Goal: Task Accomplishment & Management: Complete application form

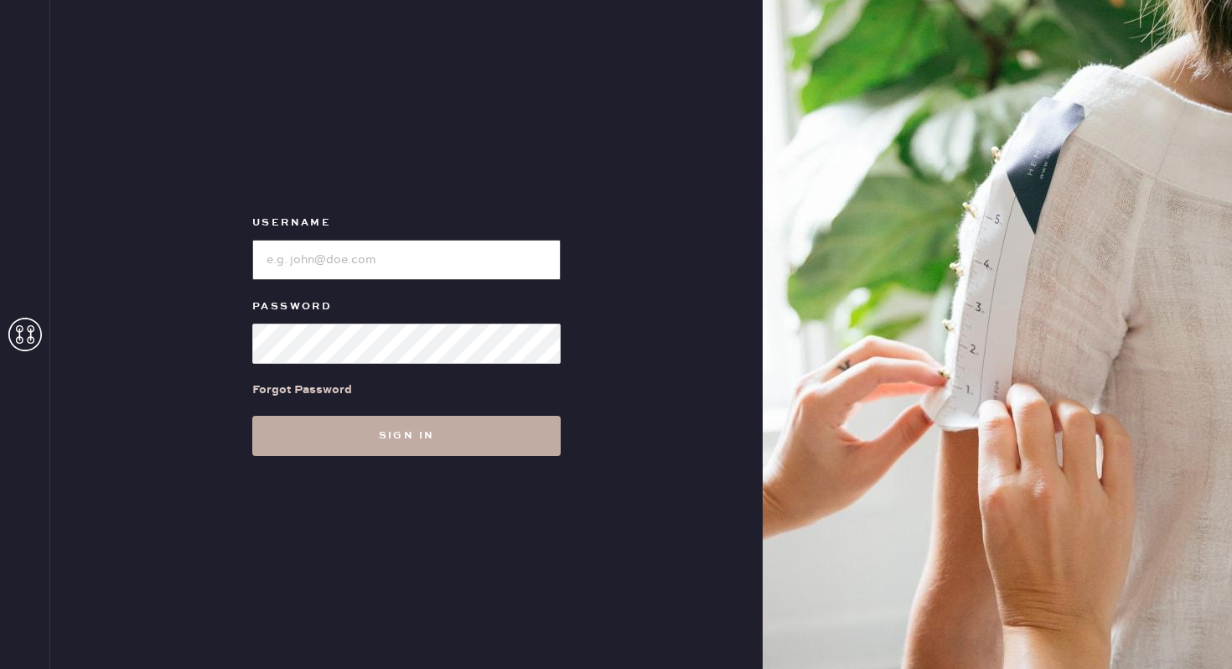
type input "reformationwilliamsburg"
click at [407, 440] on button "Sign in" at bounding box center [406, 436] width 308 height 40
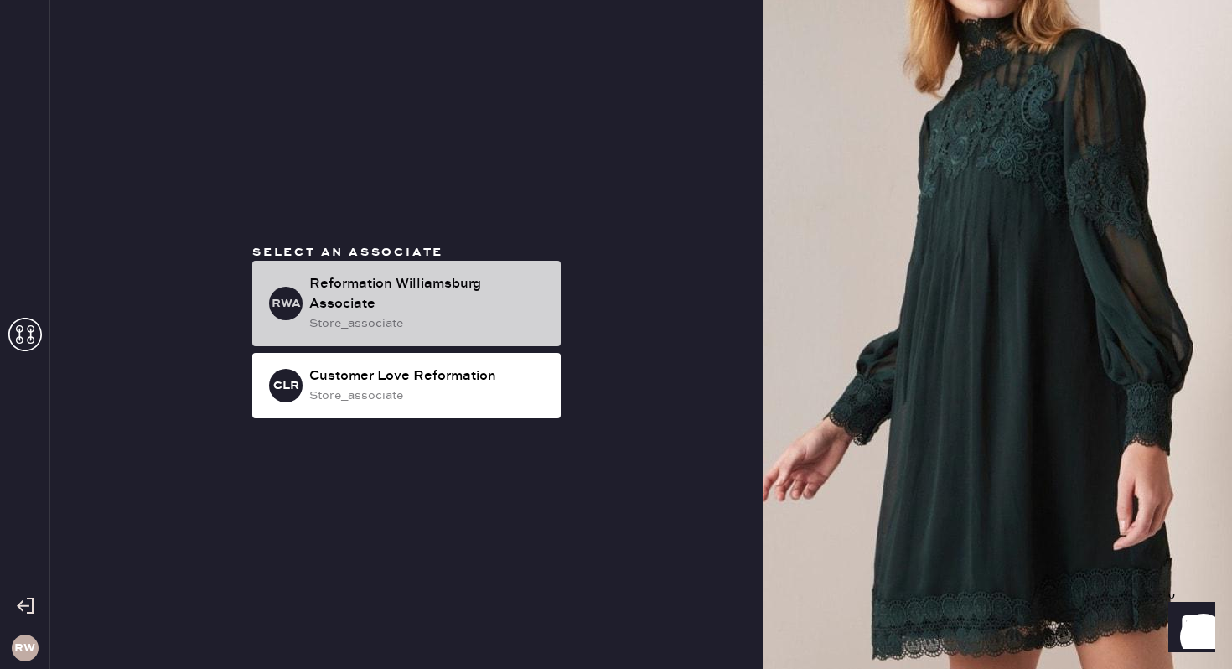
click at [438, 327] on div "store_associate" at bounding box center [428, 323] width 238 height 18
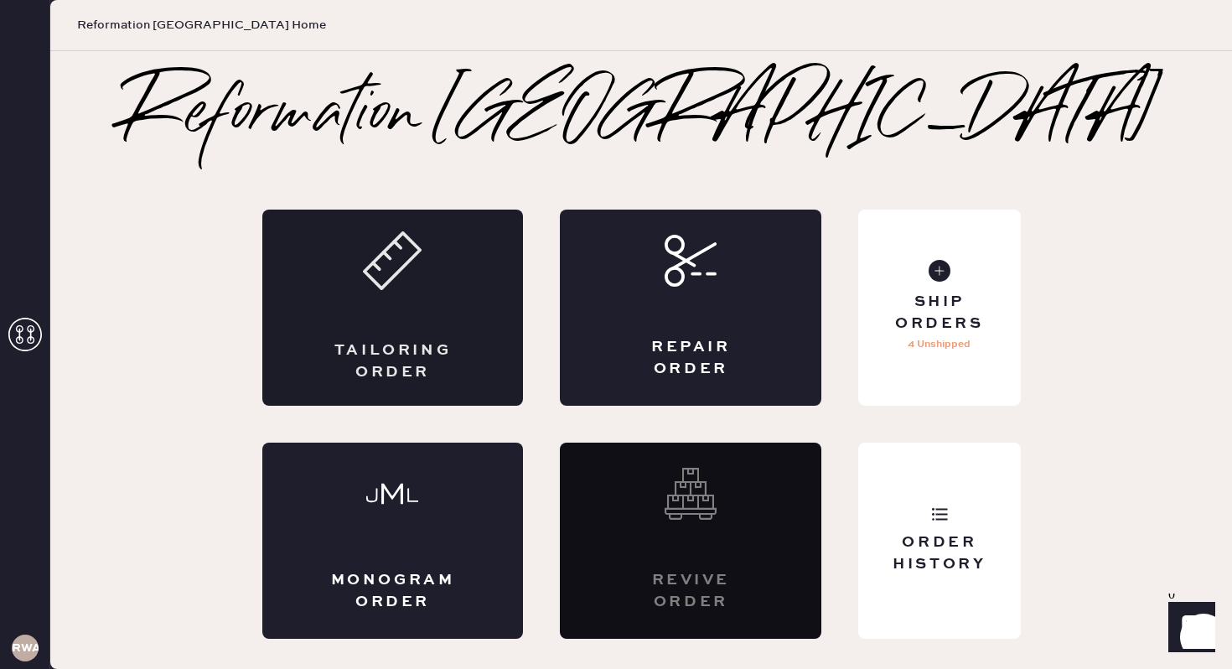
click at [426, 328] on div "Tailoring Order" at bounding box center [392, 307] width 261 height 196
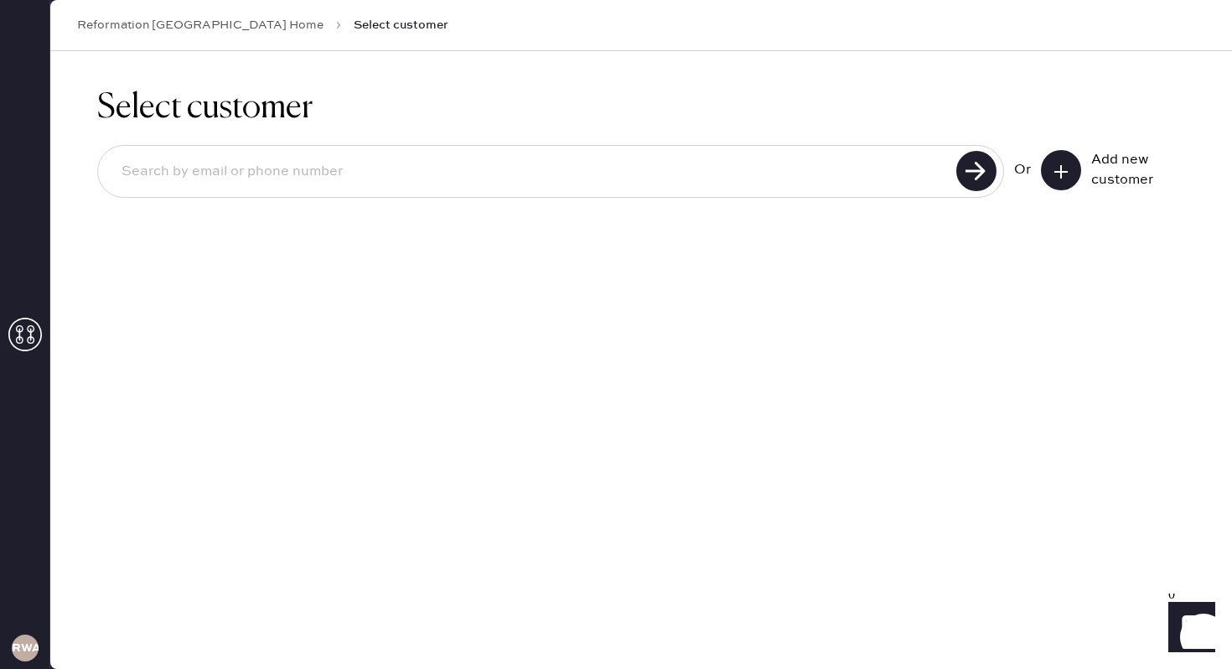
click at [1076, 170] on button at bounding box center [1061, 170] width 40 height 40
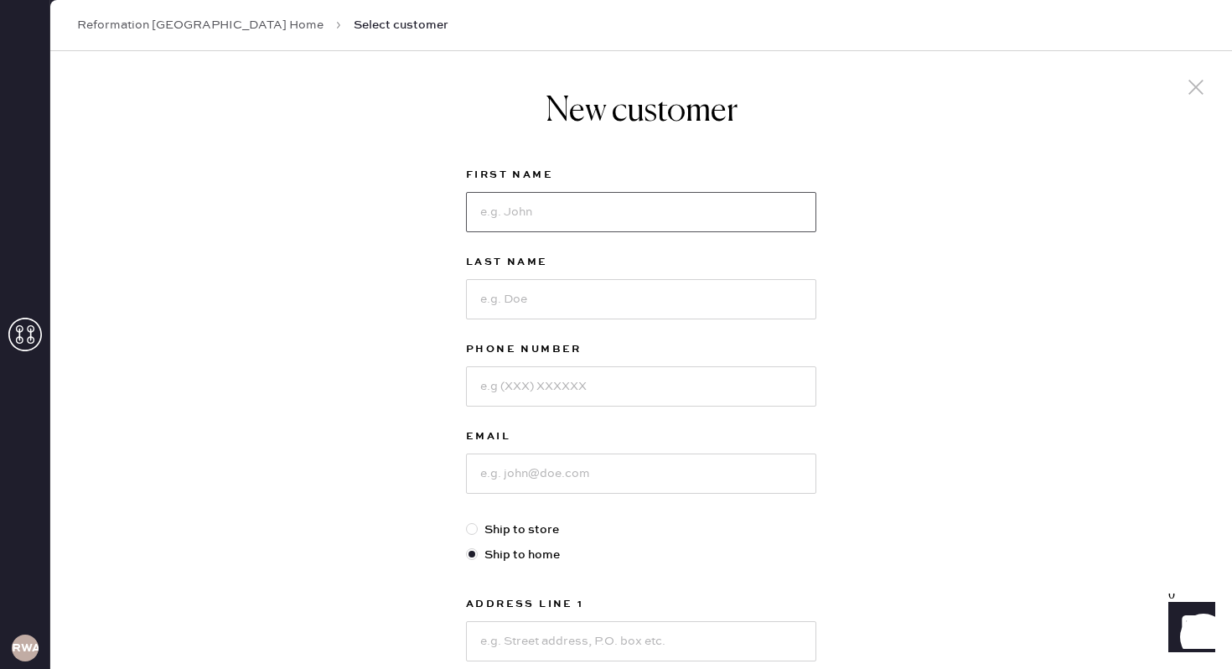
click at [659, 221] on input at bounding box center [641, 212] width 350 height 40
type input "Crystal"
type input "Brewis"
type input "9175731327"
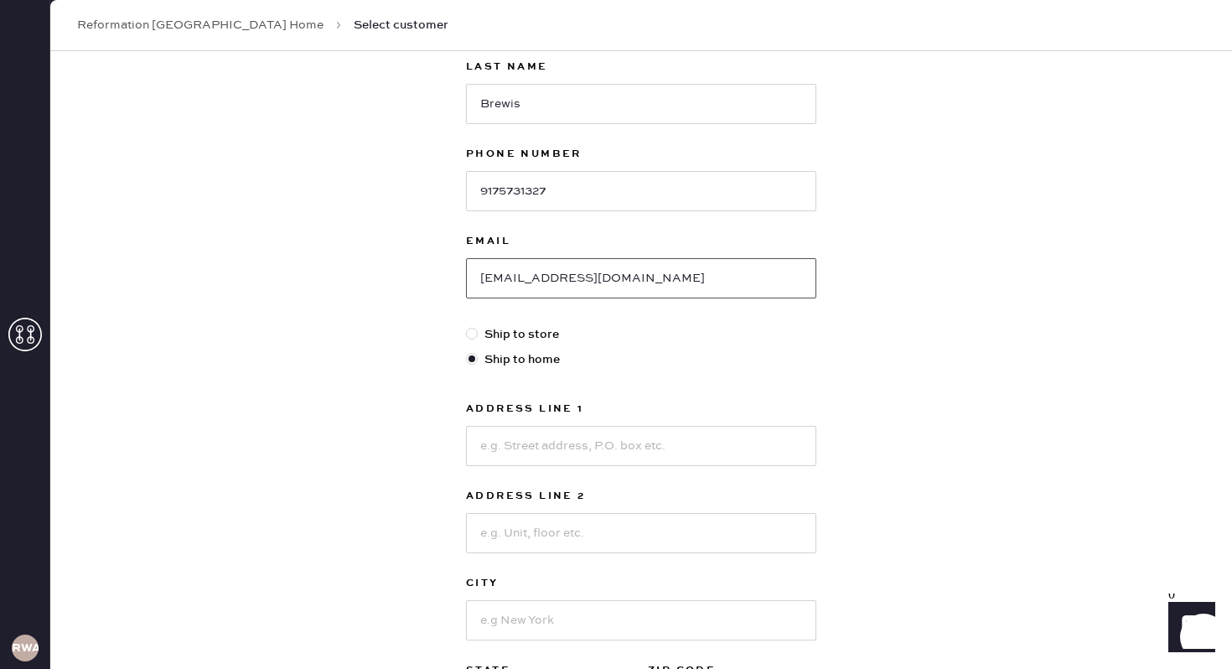
scroll to position [196, 0]
type input "[EMAIL_ADDRESS][DOMAIN_NAME]"
click at [615, 447] on input at bounding box center [641, 445] width 350 height 40
type input "[STREET_ADDRESS]"
type input "1B"
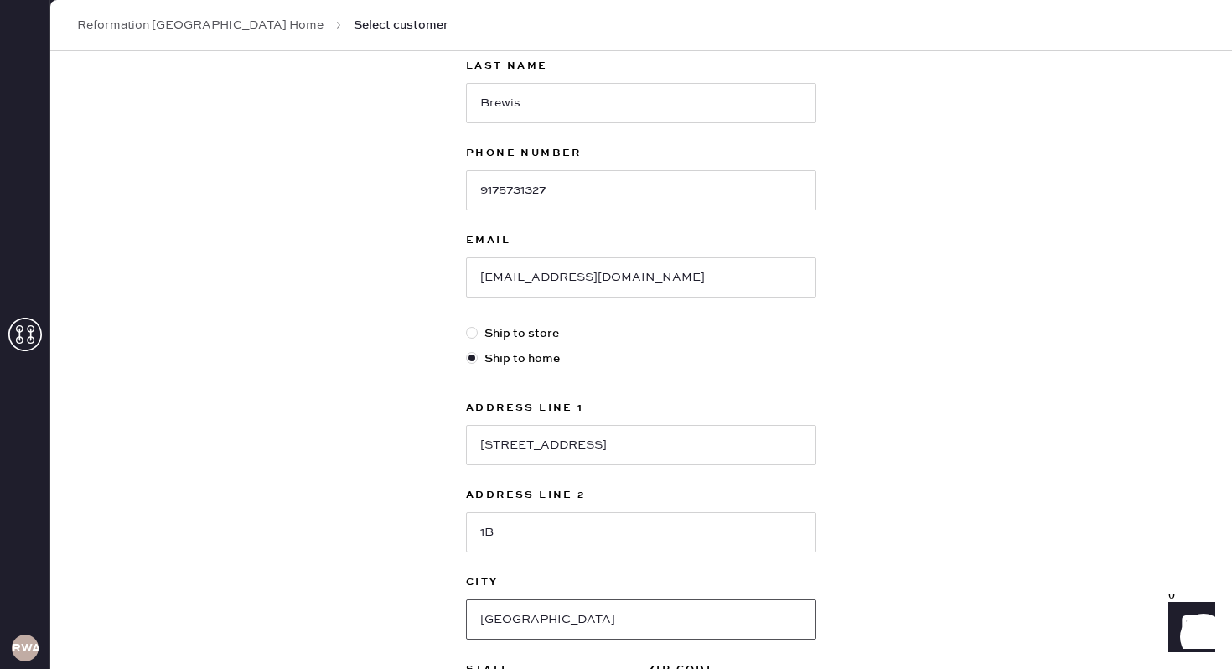
type input "[GEOGRAPHIC_DATA]"
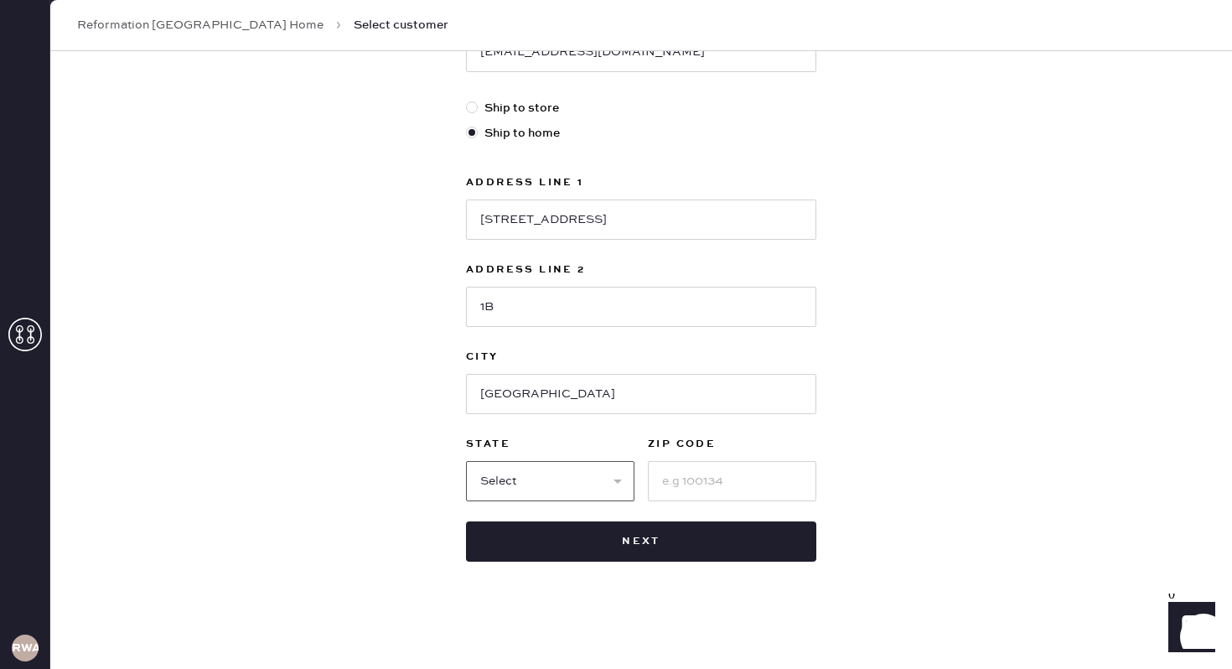
click at [601, 493] on select "Select AK AL AR AZ CA CO CT [GEOGRAPHIC_DATA] DE FL [GEOGRAPHIC_DATA] HI [GEOGR…" at bounding box center [550, 481] width 168 height 40
select select "NY"
click at [466, 461] on select "Select AK AL AR AZ CA CO CT [GEOGRAPHIC_DATA] DE FL [GEOGRAPHIC_DATA] HI [GEOGR…" at bounding box center [550, 481] width 168 height 40
click at [687, 480] on input at bounding box center [732, 481] width 168 height 40
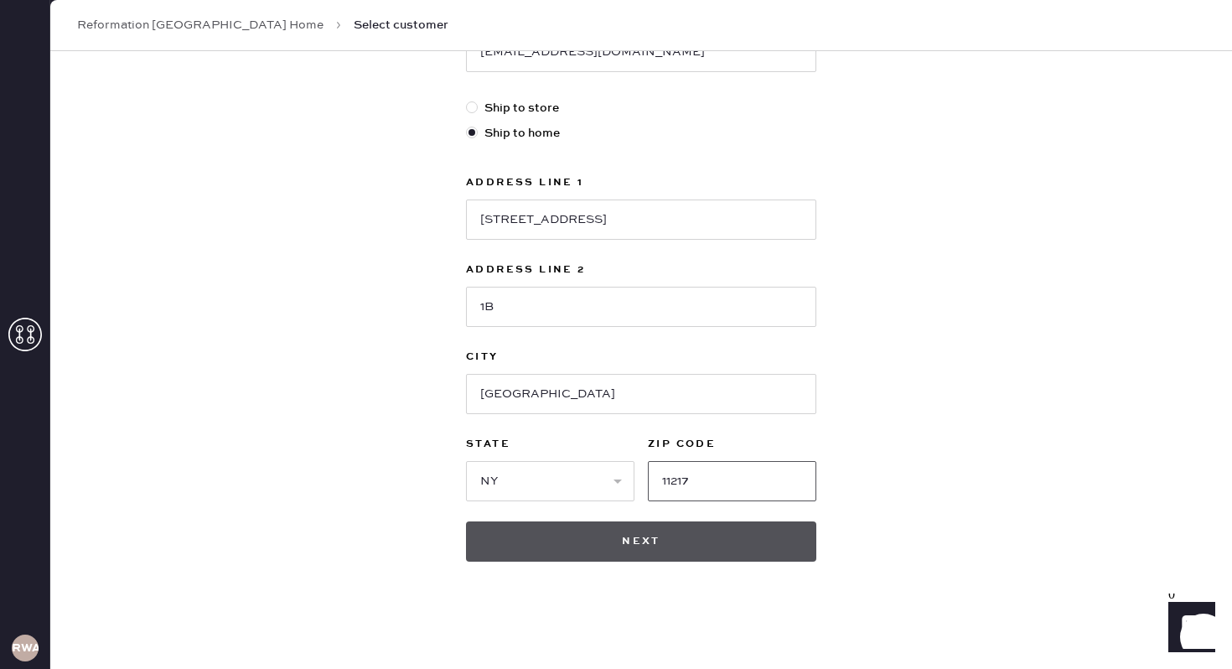
type input "11217"
click at [690, 550] on button "Next" at bounding box center [641, 541] width 350 height 40
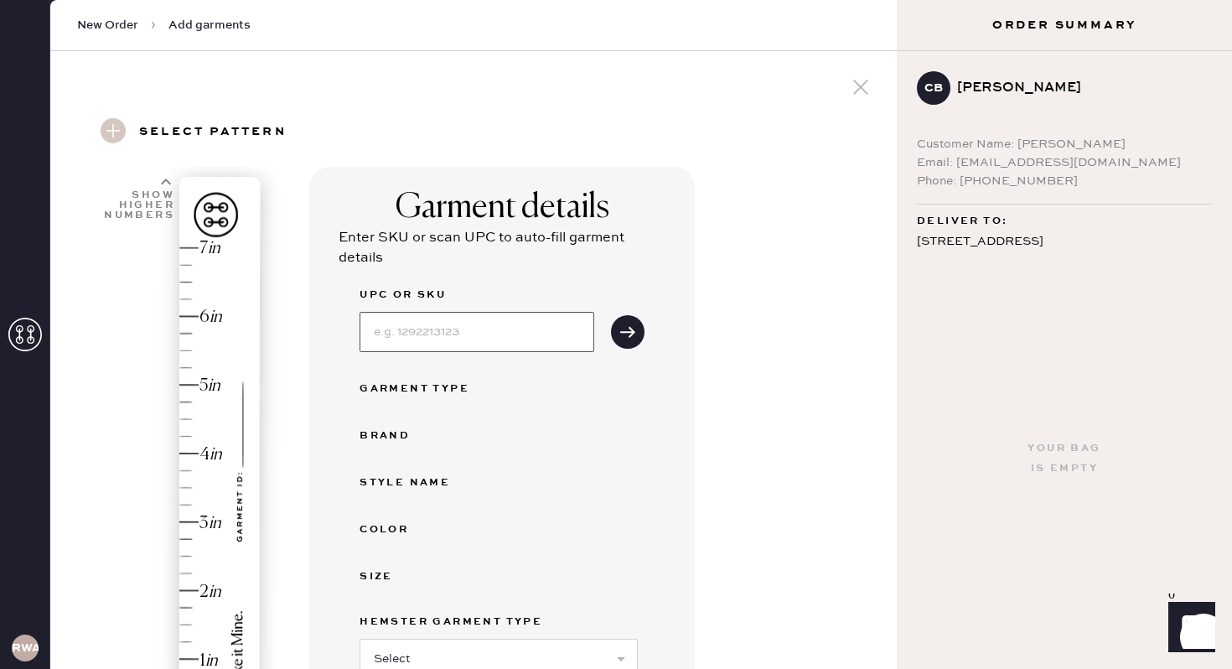
click at [481, 344] on input at bounding box center [476, 332] width 235 height 40
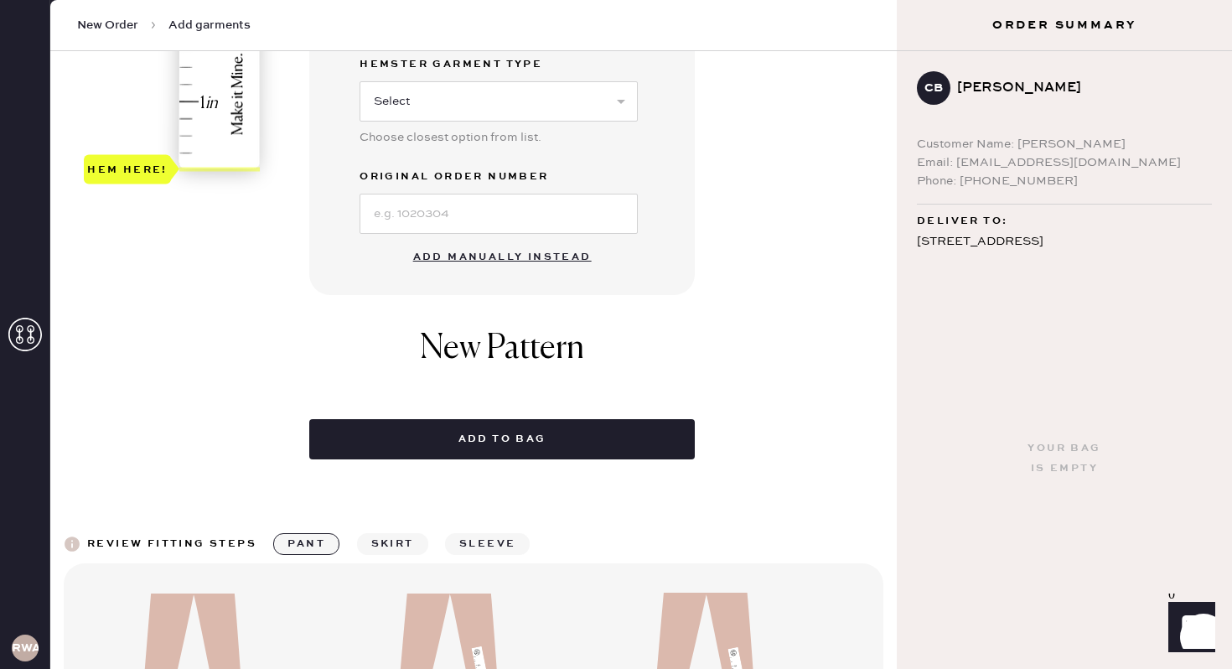
scroll to position [562, 0]
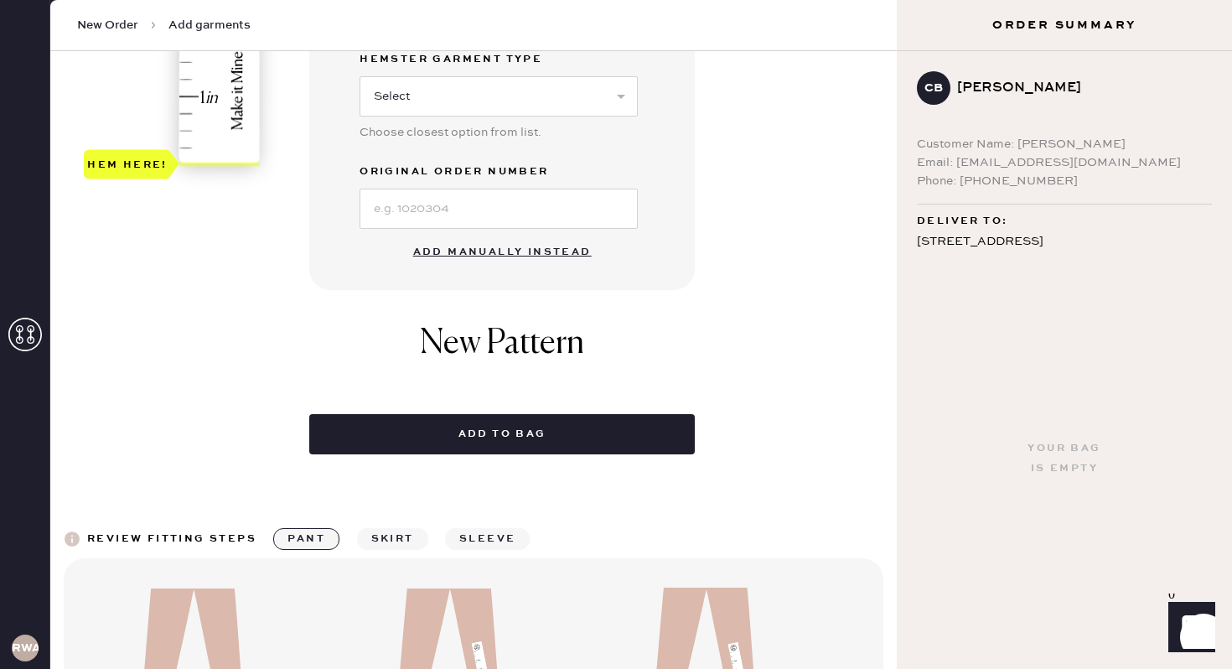
click at [490, 251] on button "Add manually instead" at bounding box center [502, 252] width 199 height 34
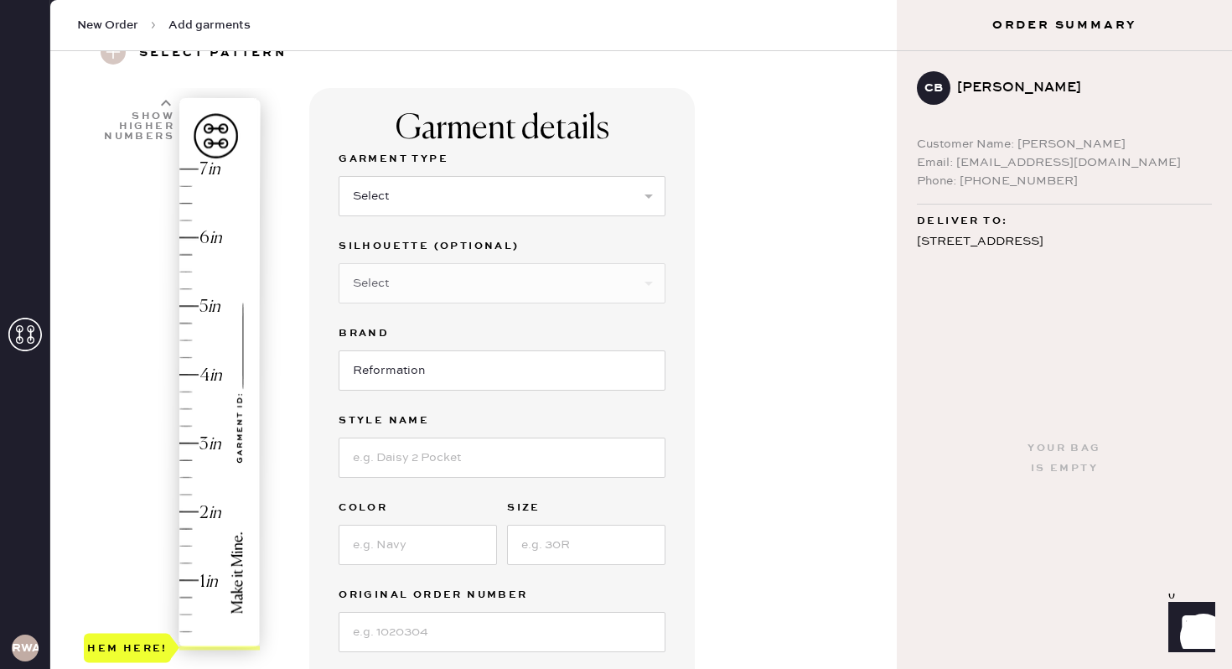
scroll to position [0, 0]
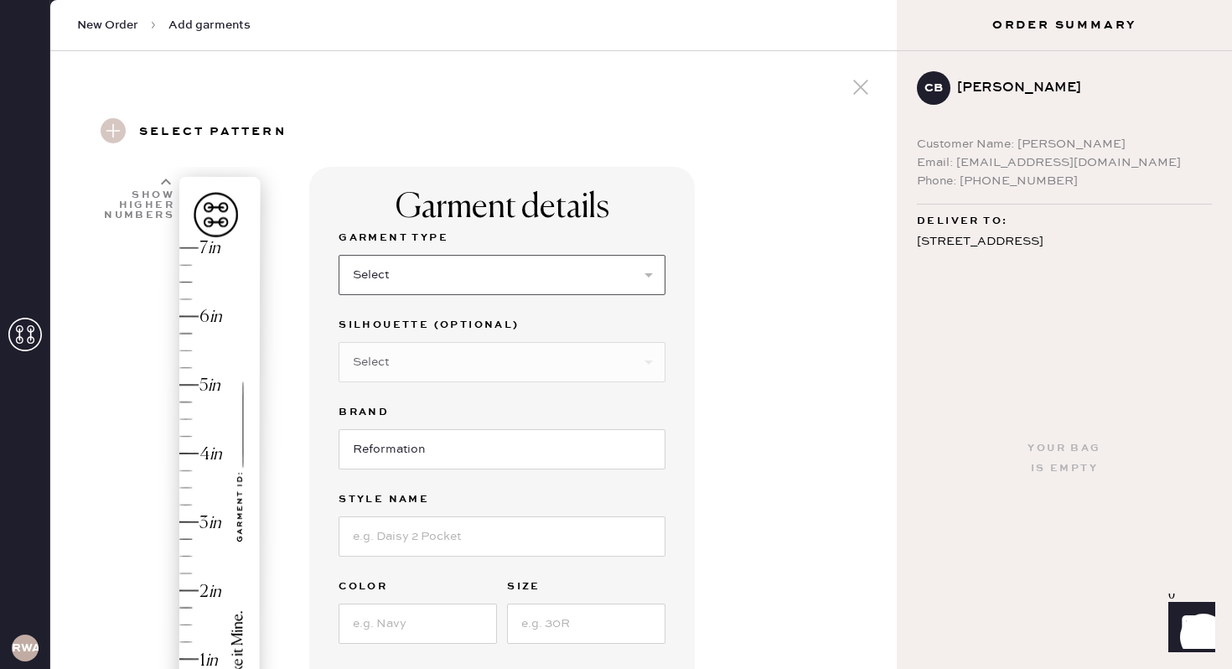
click at [612, 271] on select "Select Basic Skirt Jeans Leggings Pants Shorts Basic Sleeved Dress Basic Sleeve…" at bounding box center [501, 275] width 327 height 40
select select "4"
click at [338, 255] on select "Select Basic Skirt Jeans Leggings Pants Shorts Basic Sleeved Dress Basic Sleeve…" at bounding box center [501, 275] width 327 height 40
click at [639, 366] on select "Select Joggers Shorts Cropped Flare Boot Cut Straight Skinny Other" at bounding box center [501, 362] width 327 height 40
select select "11"
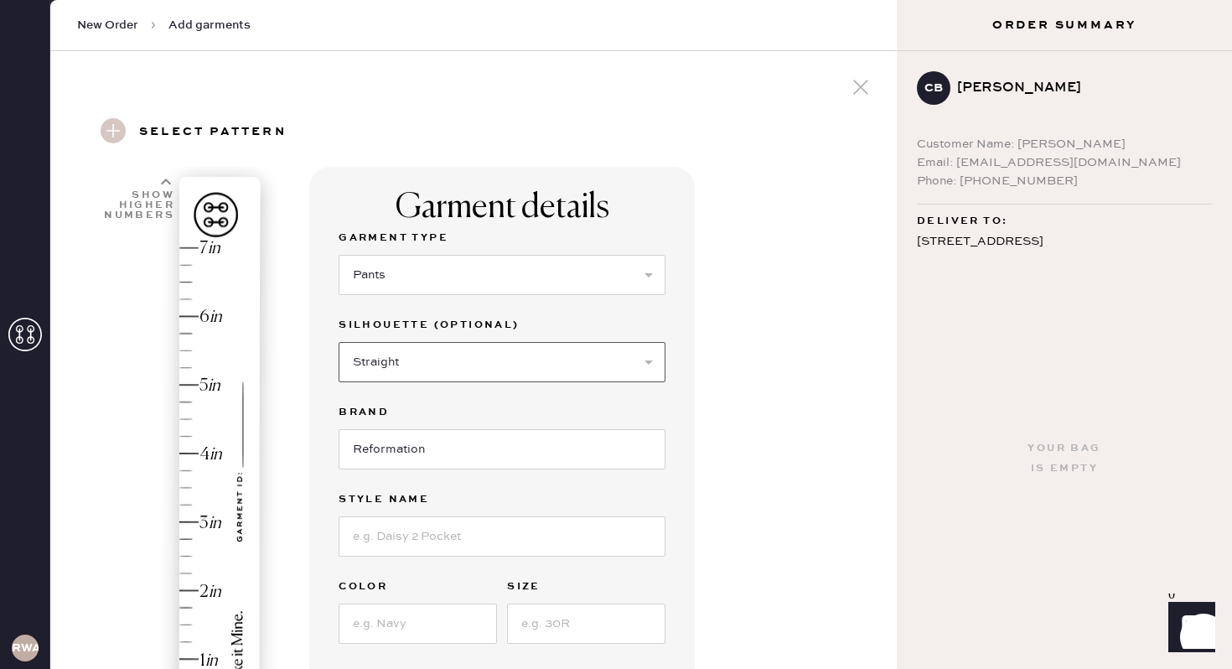
click at [338, 342] on select "Select Joggers Shorts Cropped Flare Boot Cut Straight Skinny Other" at bounding box center [501, 362] width 327 height 40
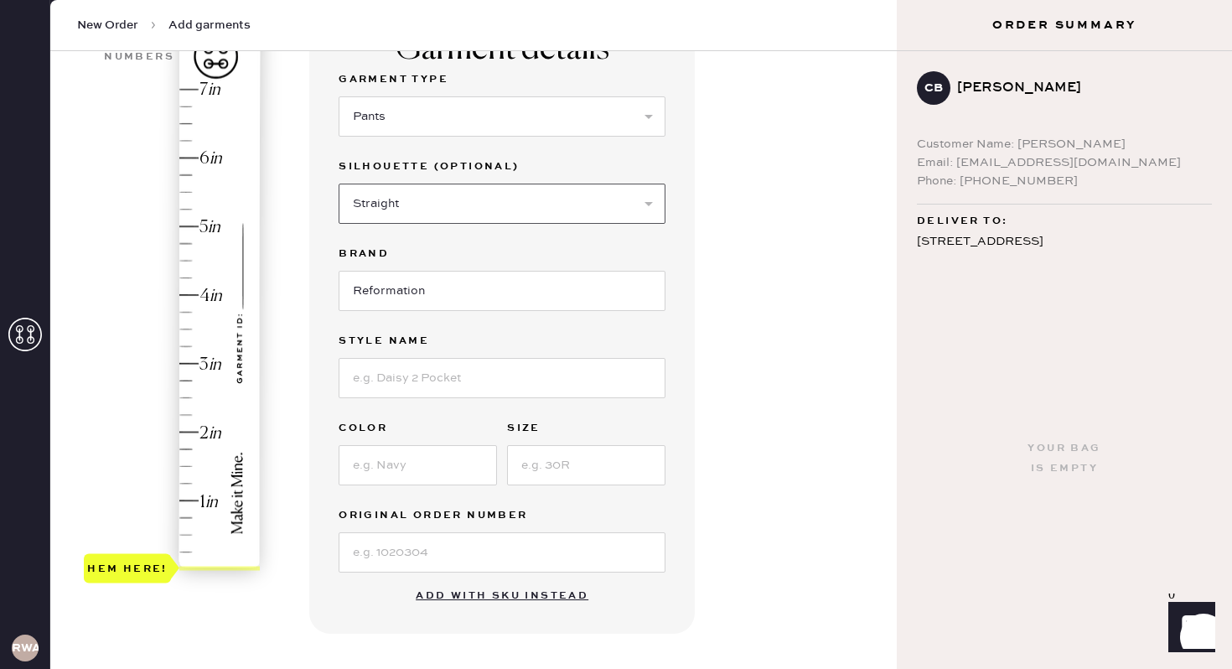
scroll to position [173, 0]
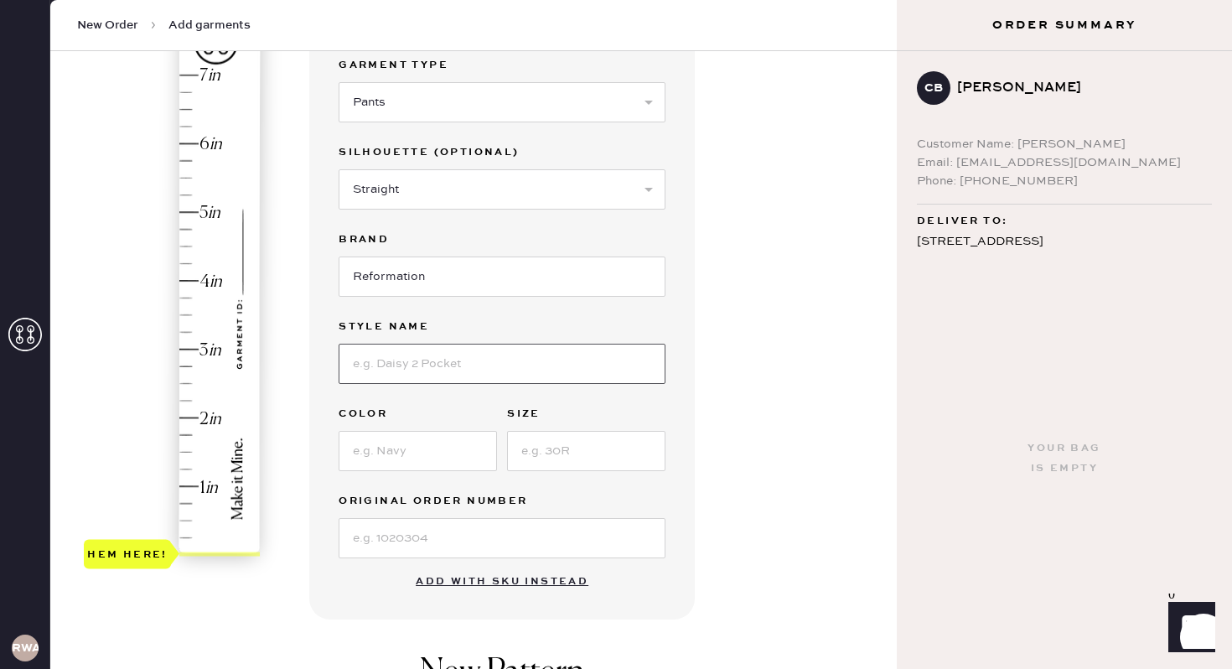
click at [483, 361] on input at bounding box center [501, 364] width 327 height 40
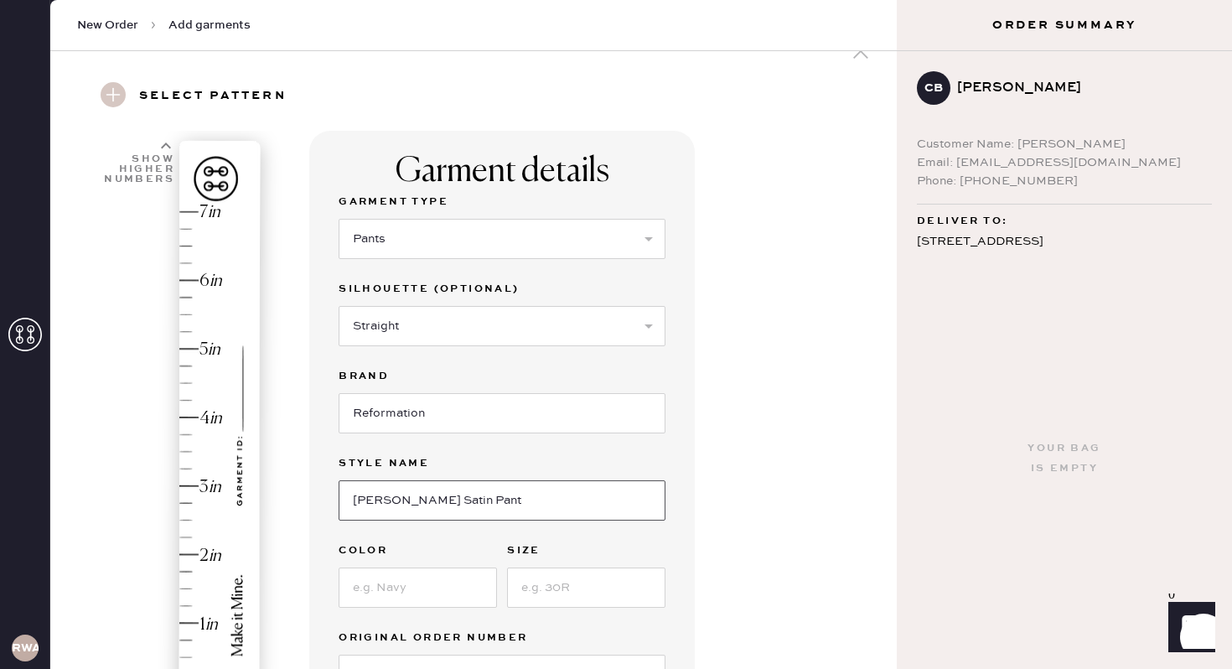
scroll to position [0, 0]
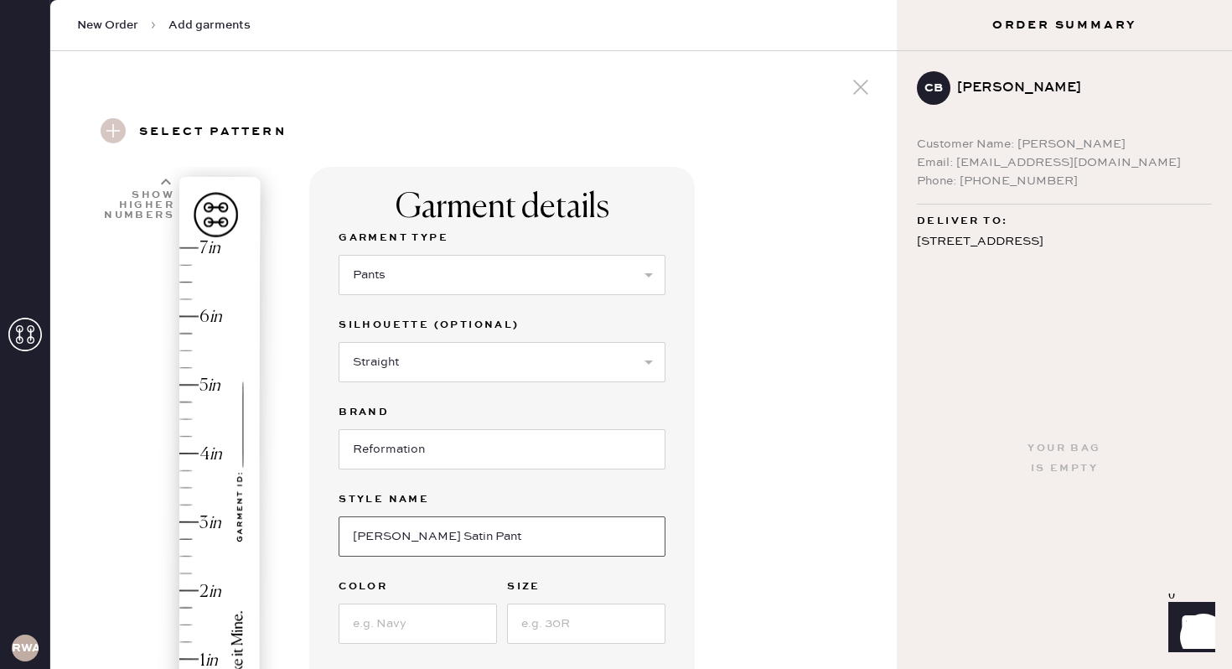
type input "[PERSON_NAME] Satin Pant"
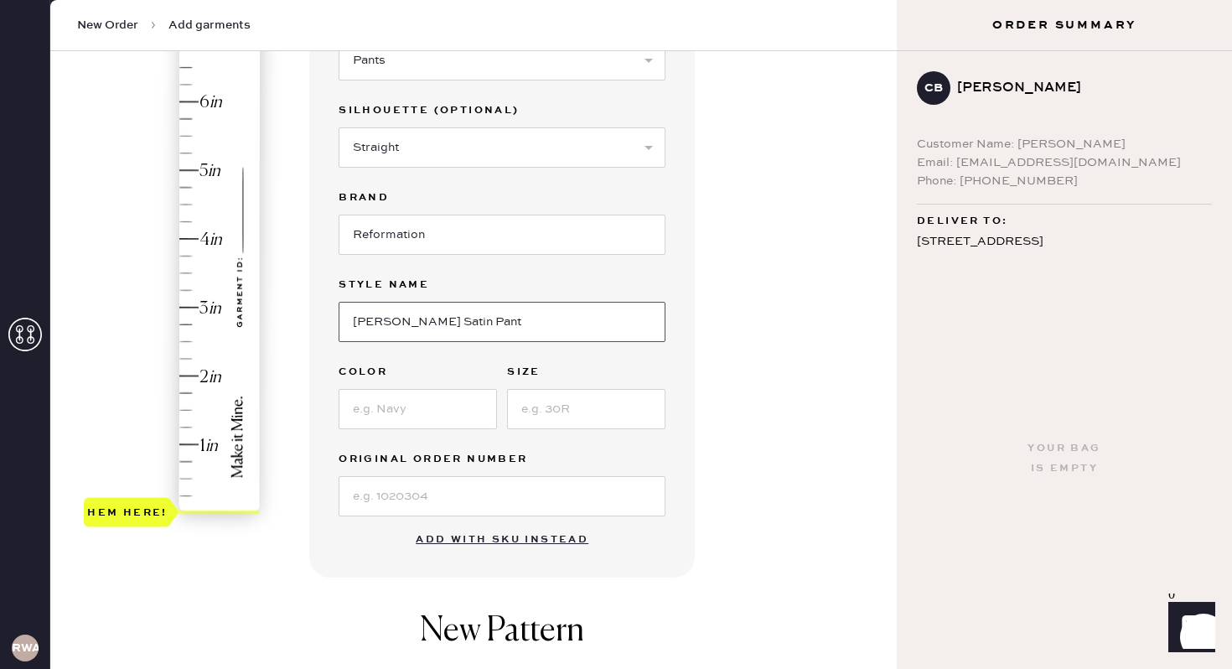
scroll to position [239, 0]
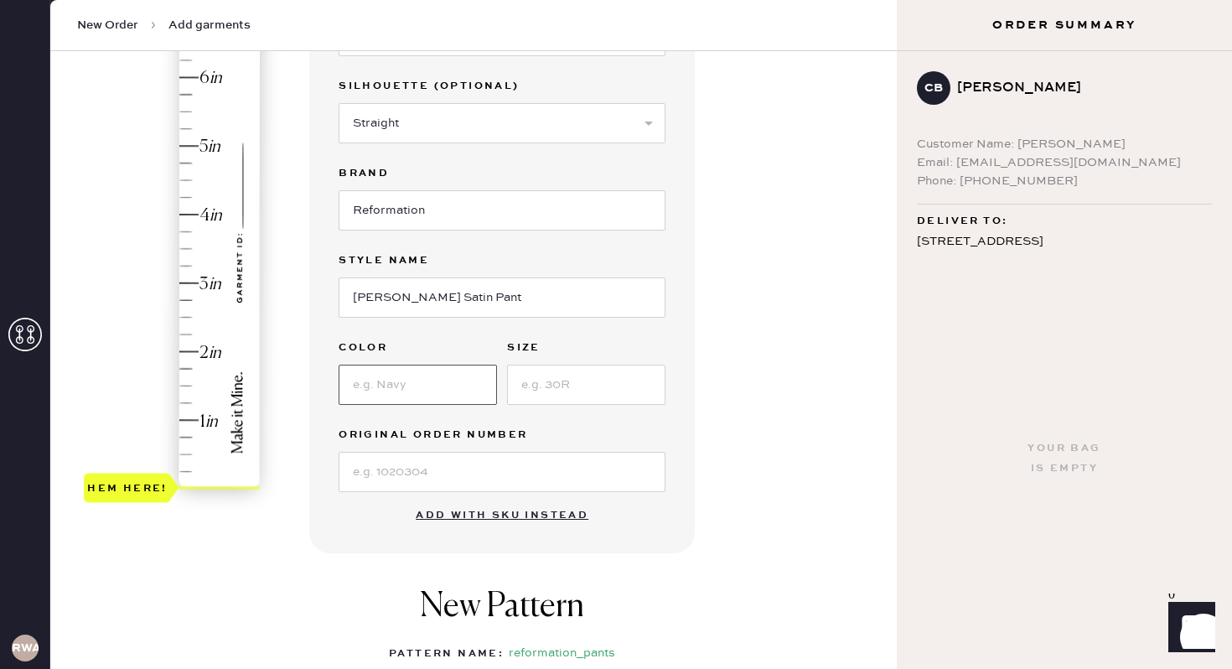
click at [428, 381] on input at bounding box center [417, 384] width 158 height 40
type input "Yellow"
click at [574, 384] on input at bounding box center [586, 384] width 158 height 40
type input "Small"
click at [501, 480] on input at bounding box center [501, 472] width 327 height 40
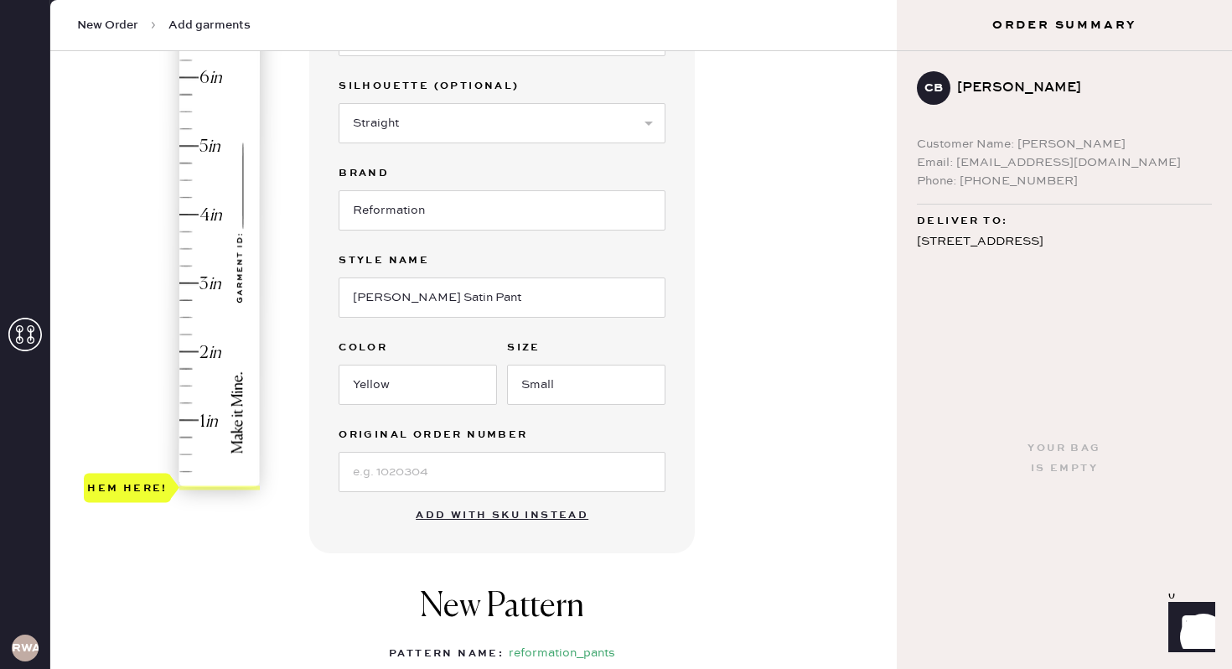
click at [716, 462] on div "Garment details Garment Type Select Basic Skirt Jeans Leggings Pants Shorts Bas…" at bounding box center [596, 404] width 574 height 952
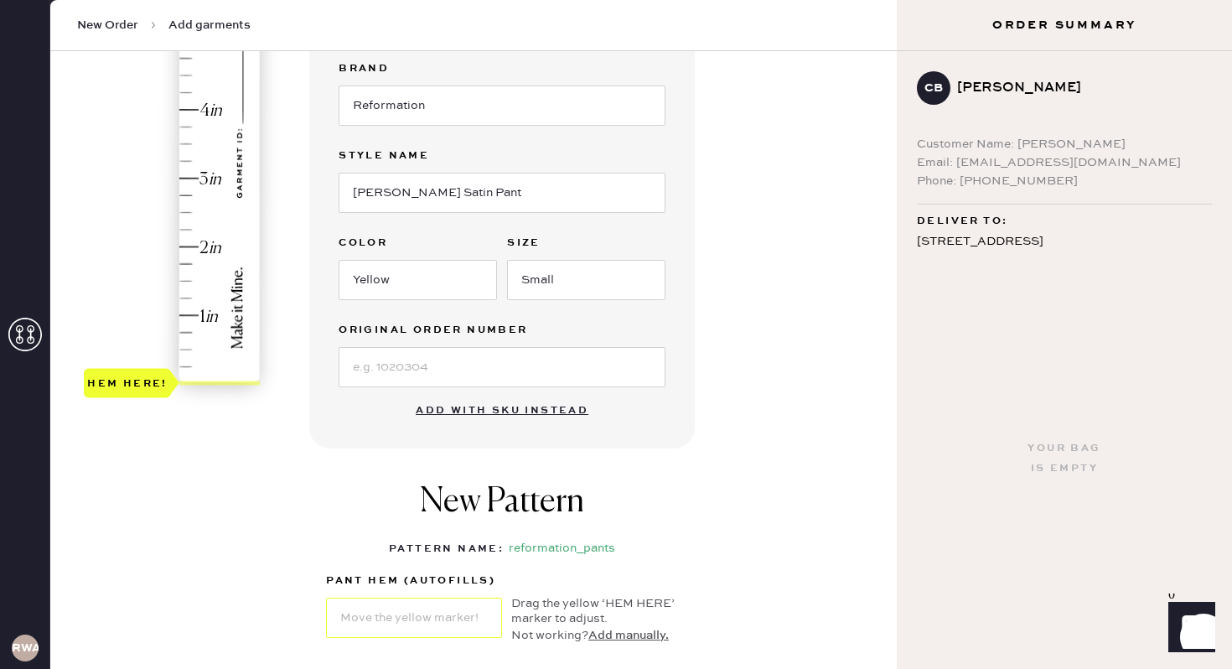
scroll to position [333, 0]
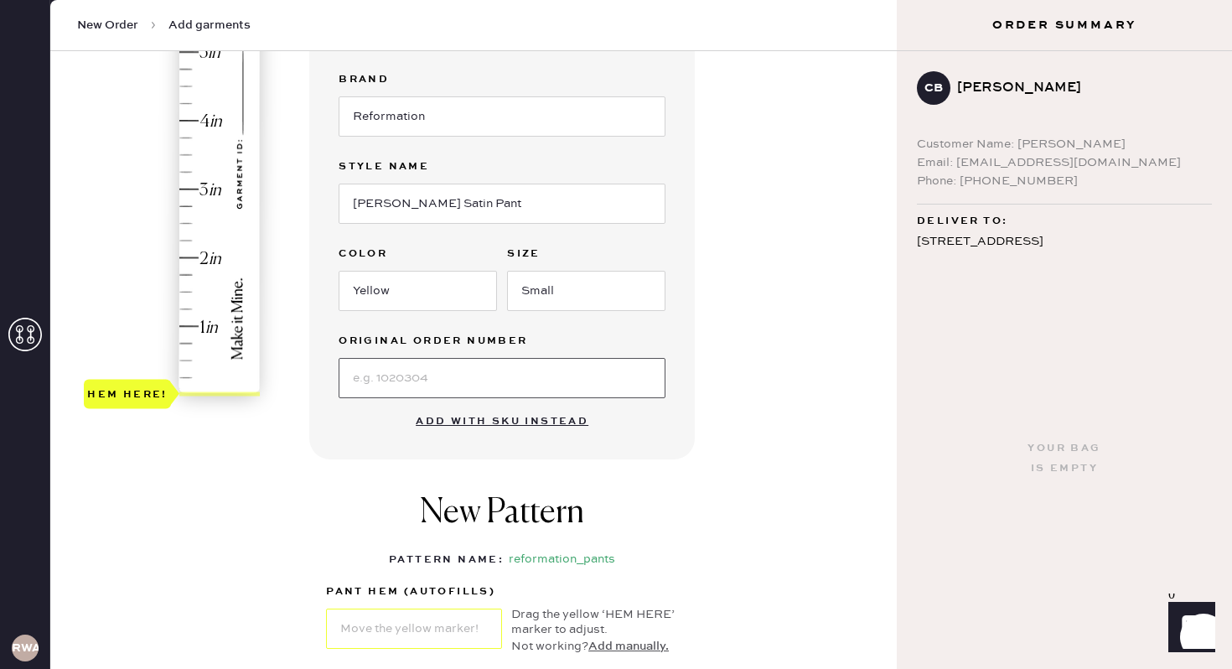
click at [561, 376] on input at bounding box center [501, 378] width 327 height 40
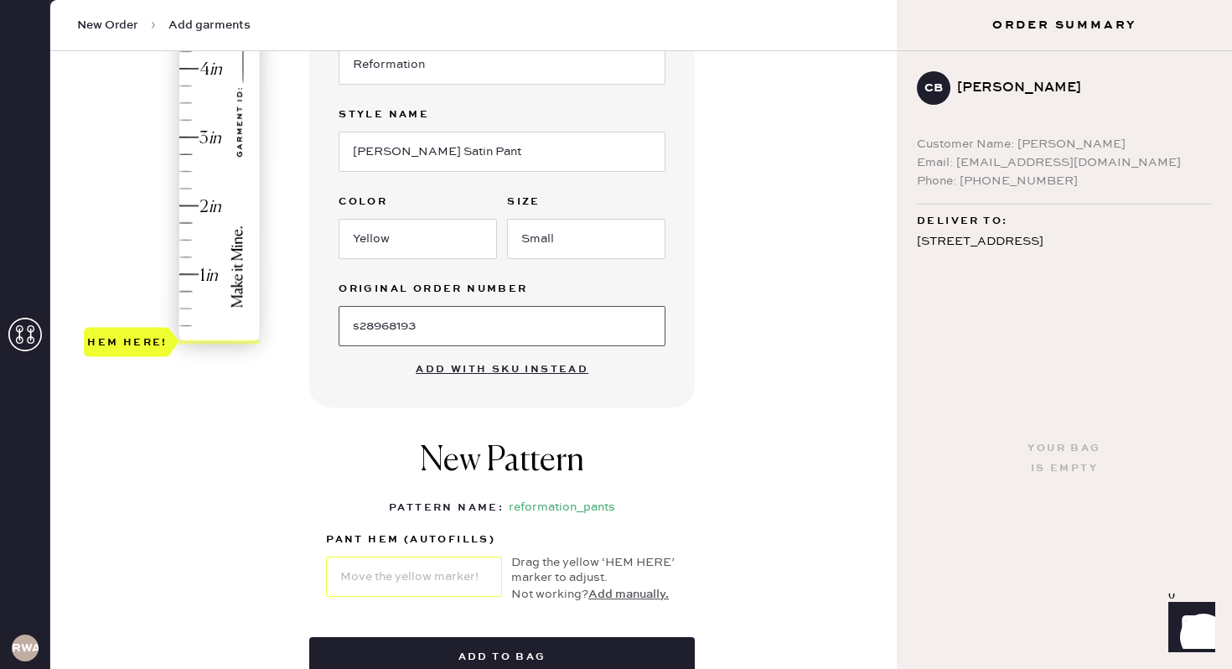
scroll to position [380, 0]
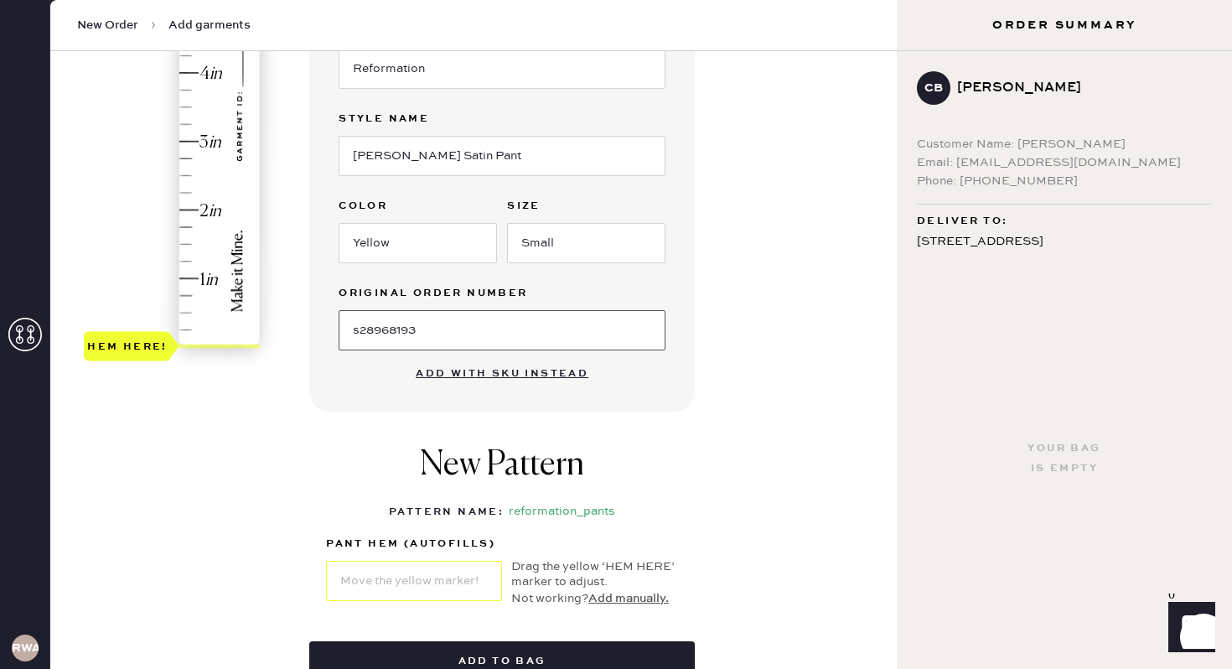
type input "s28968193"
type input "3"
click at [195, 137] on div "Hem here!" at bounding box center [173, 107] width 178 height 494
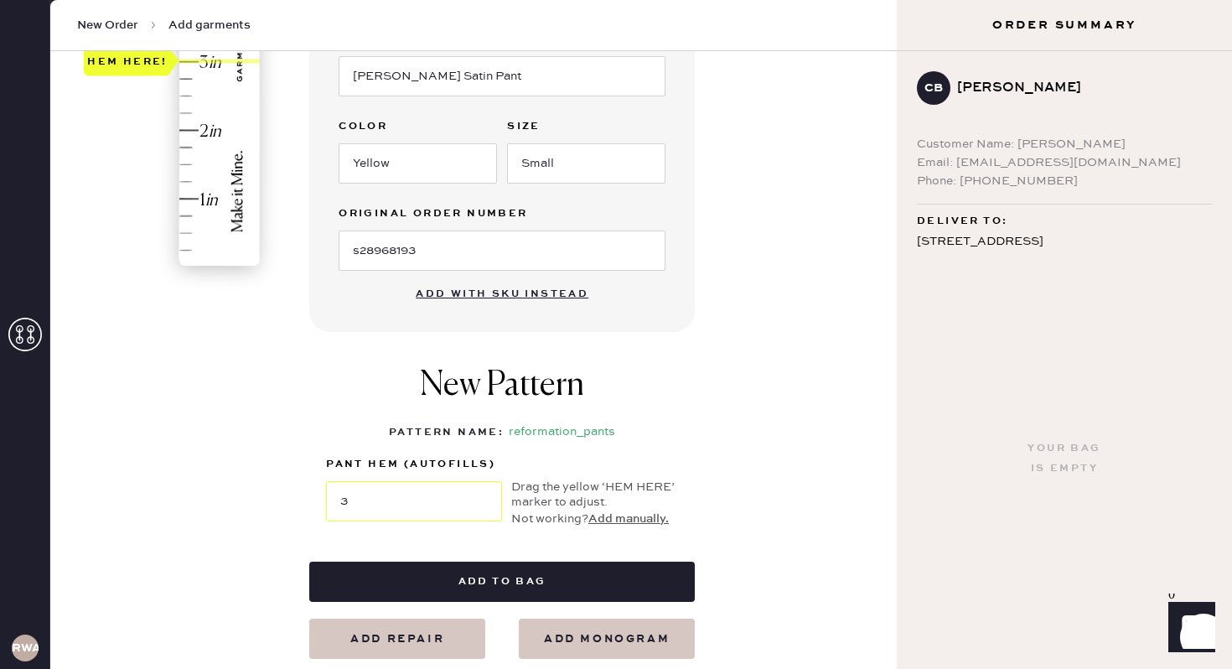
scroll to position [468, 0]
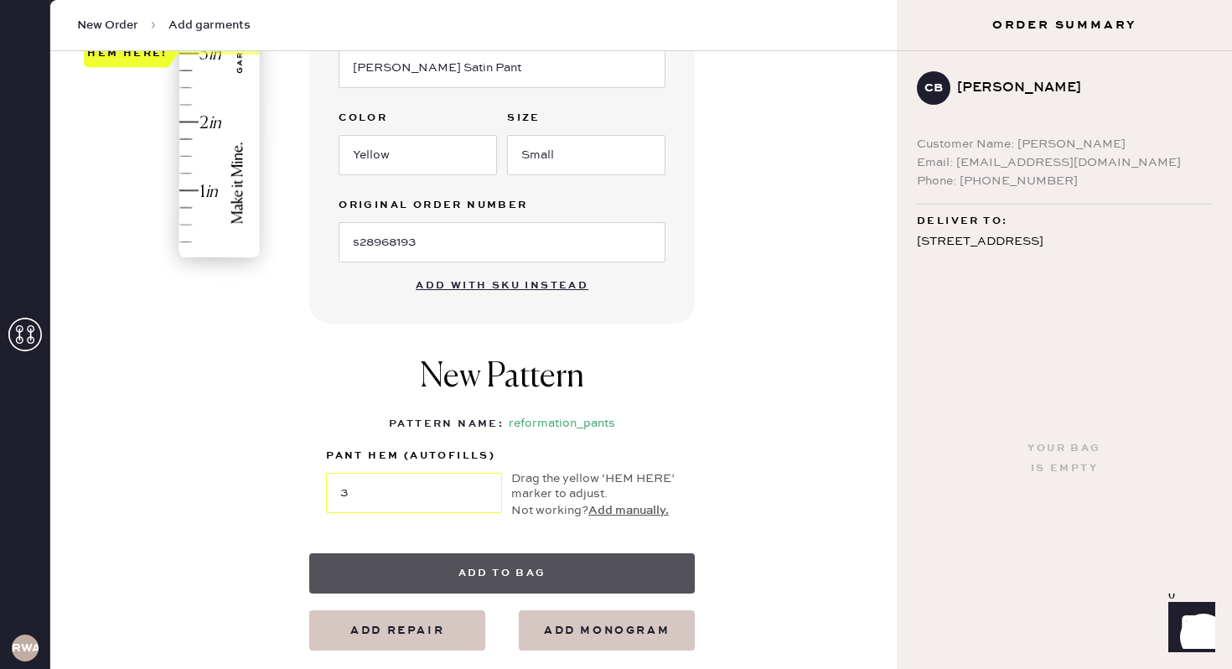
click at [633, 554] on button "Add to bag" at bounding box center [501, 573] width 385 height 40
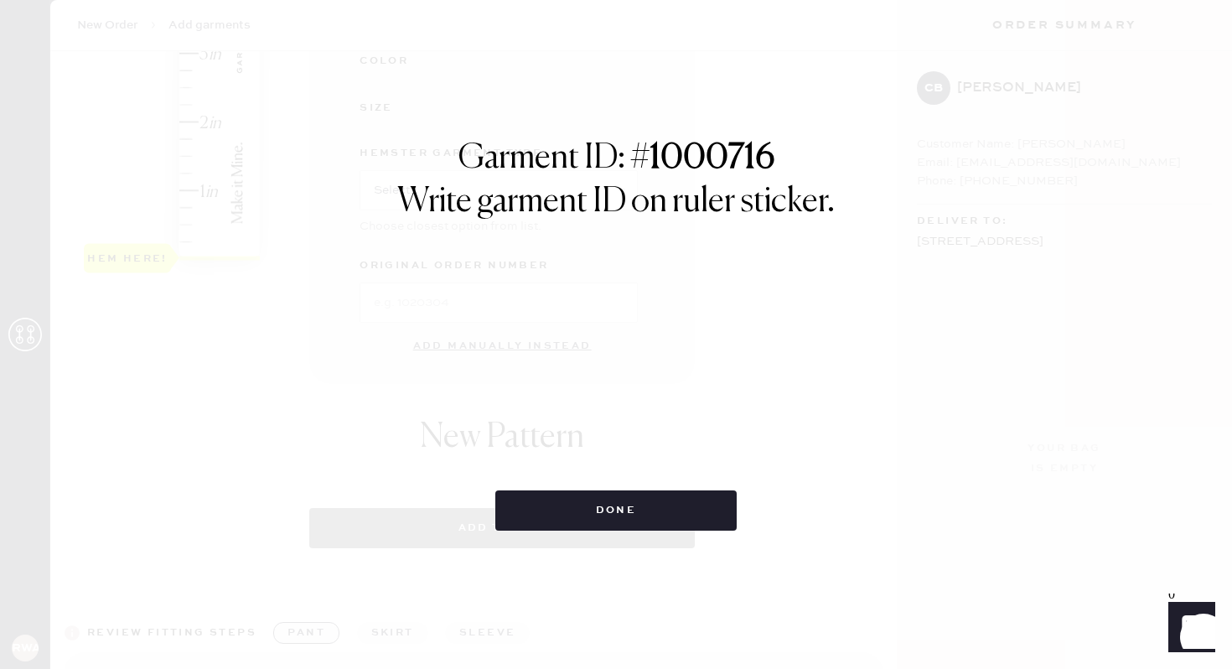
select select "4"
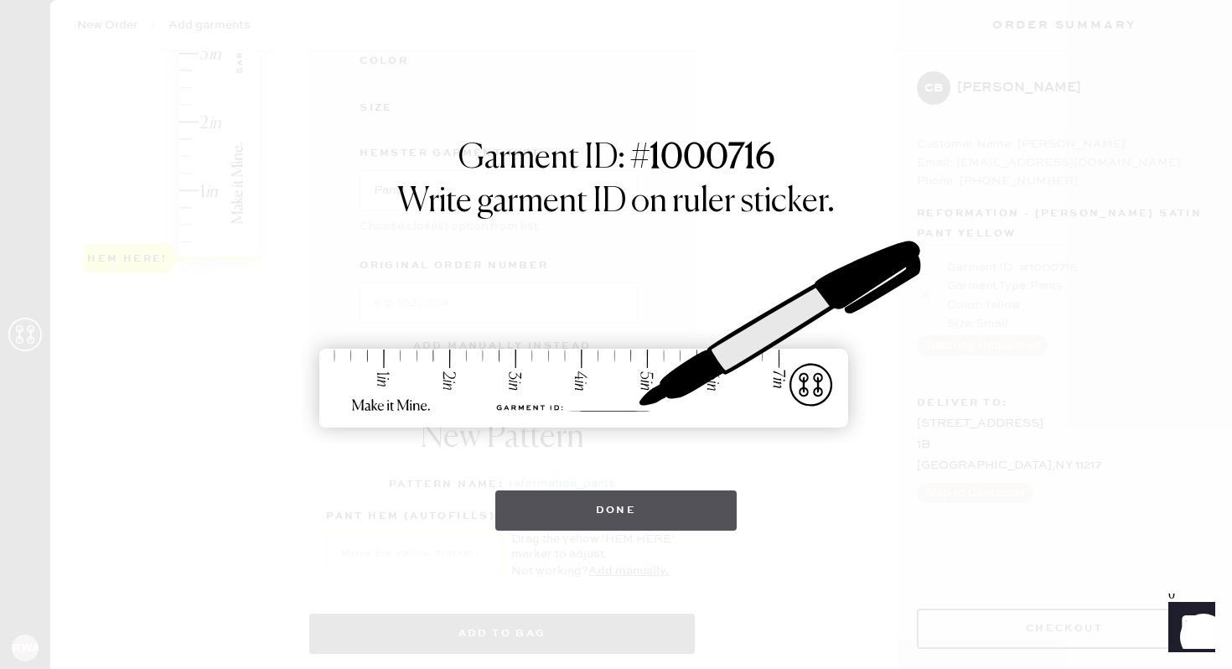
click at [670, 525] on button "Done" at bounding box center [616, 510] width 242 height 40
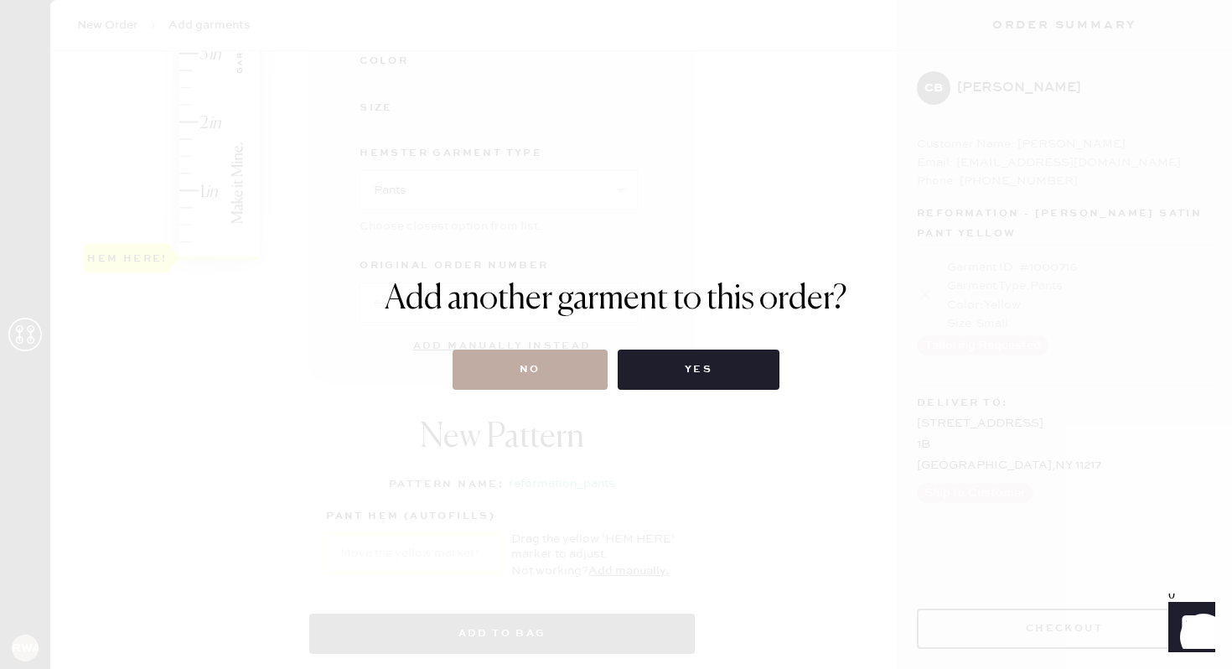
click at [575, 380] on button "No" at bounding box center [529, 369] width 155 height 40
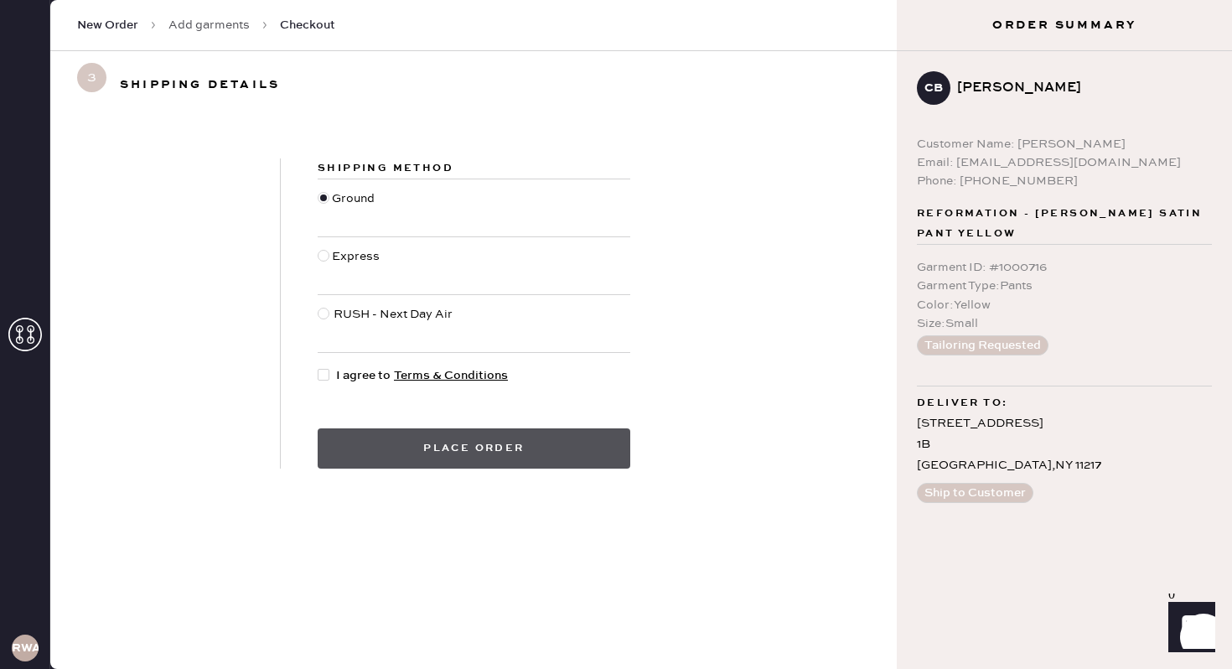
click at [414, 439] on button "Place order" at bounding box center [474, 448] width 313 height 40
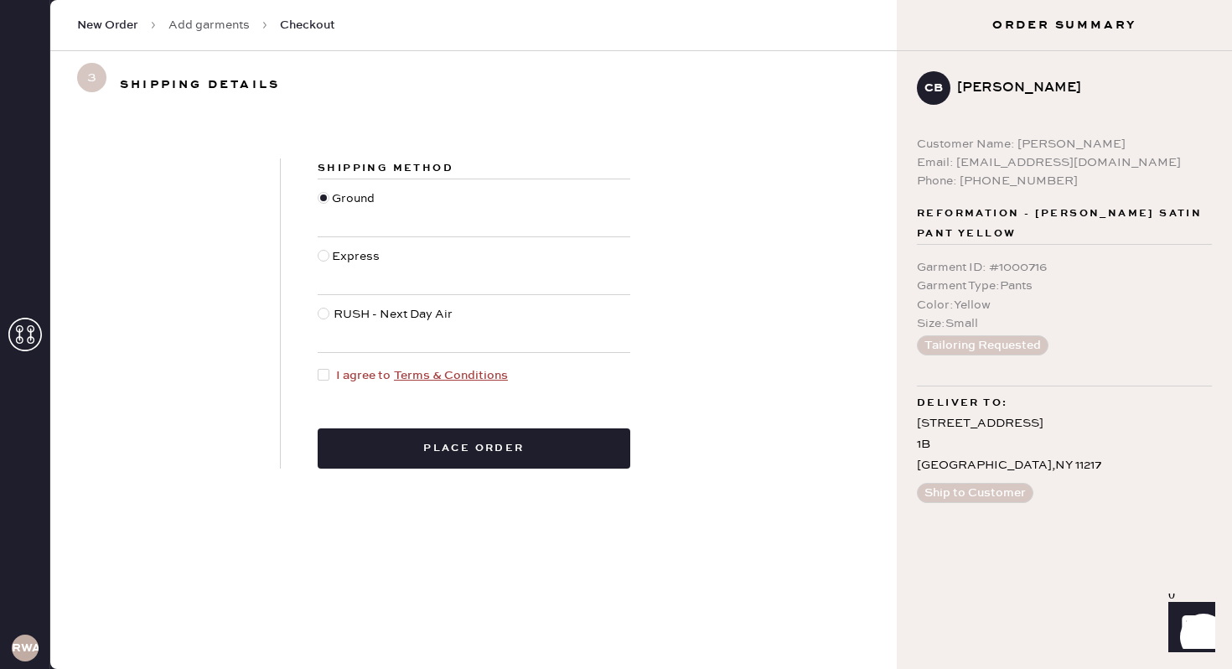
click at [323, 374] on div at bounding box center [324, 375] width 12 height 12
click at [318, 367] on input "I agree to Terms & Conditions" at bounding box center [318, 366] width 1 height 1
checkbox input "true"
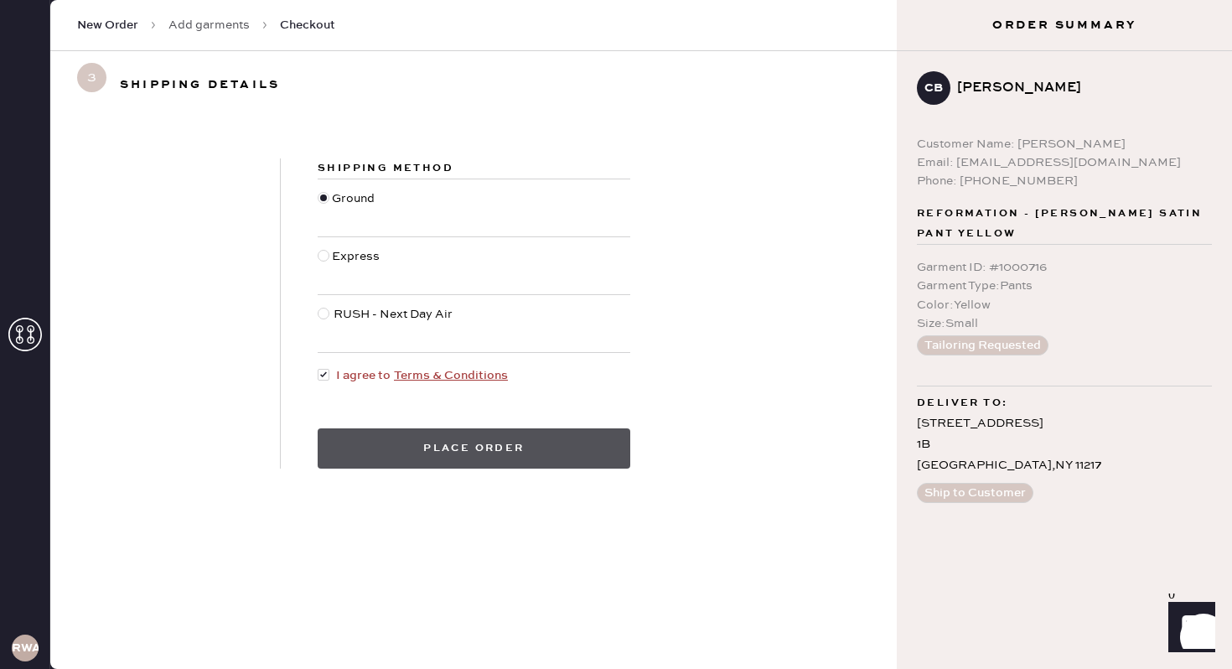
click at [384, 450] on button "Place order" at bounding box center [474, 448] width 313 height 40
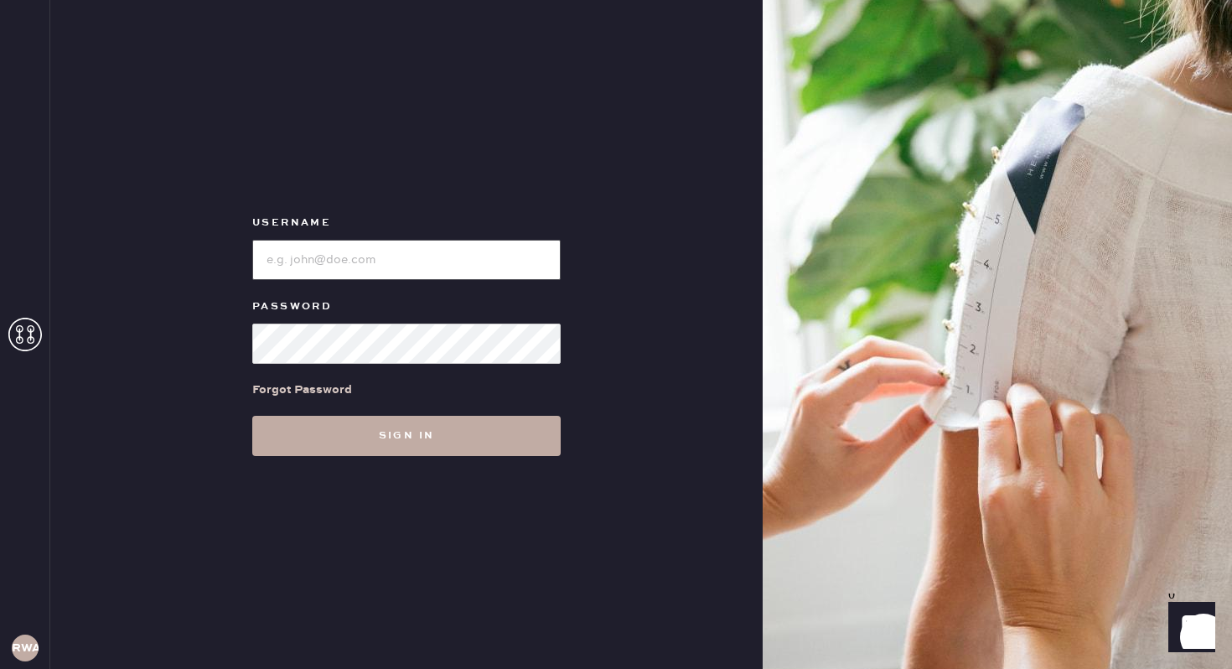
type input "reformationwilliamsburg"
click at [334, 433] on button "Sign in" at bounding box center [406, 436] width 308 height 40
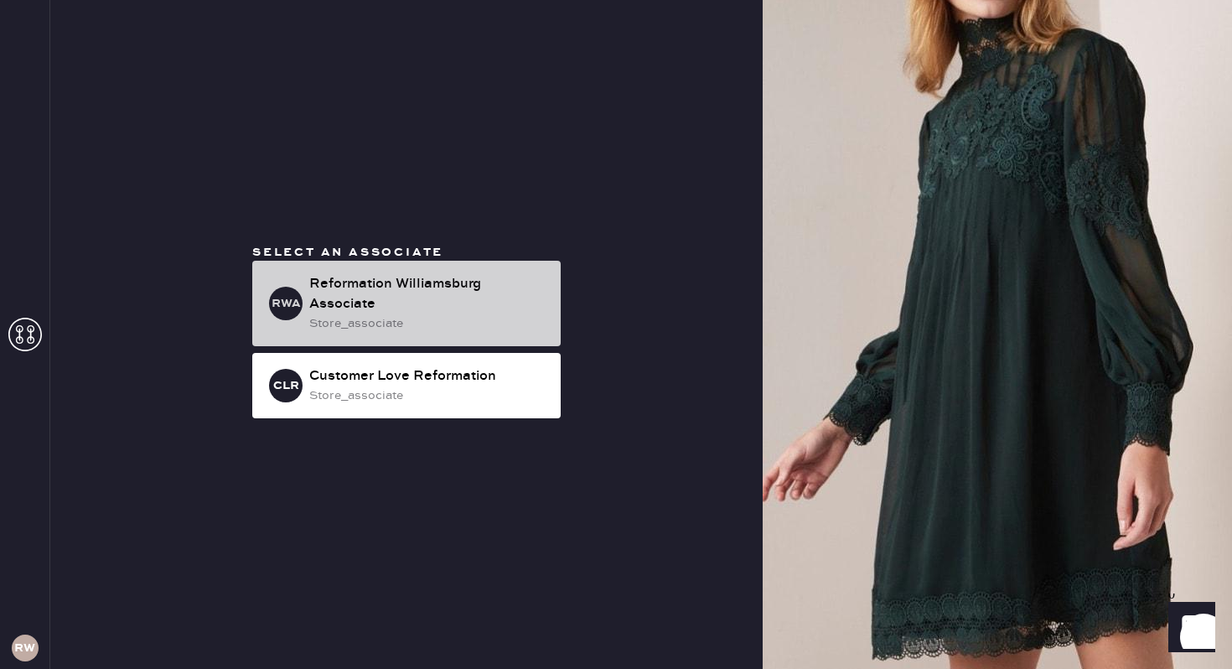
click at [386, 281] on div "Reformation Williamsburg Associate" at bounding box center [428, 294] width 238 height 40
